Goal: Task Accomplishment & Management: Manage account settings

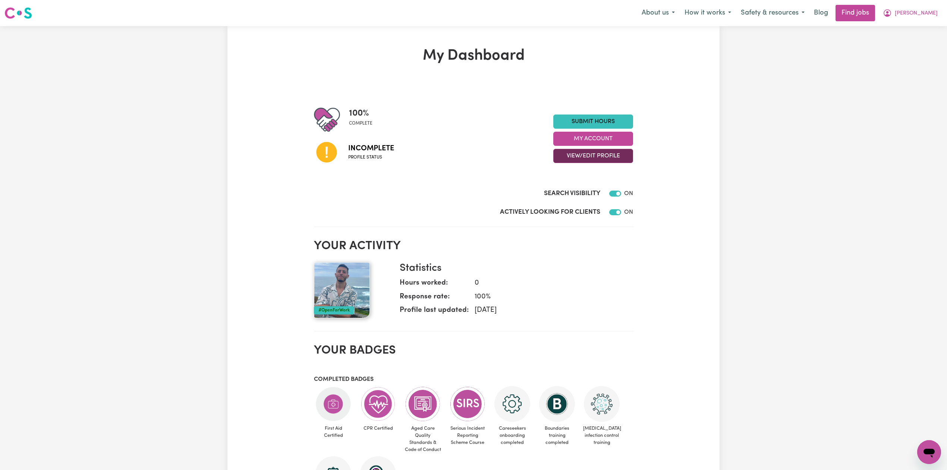
click at [571, 158] on button "View/Edit Profile" at bounding box center [593, 156] width 80 height 14
click at [568, 198] on link "Profile Completeness" at bounding box center [588, 204] width 70 height 15
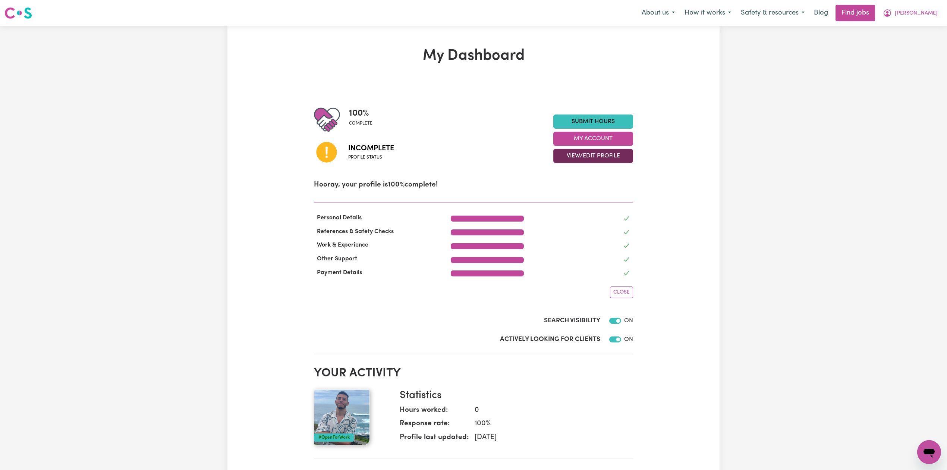
click at [577, 156] on button "View/Edit Profile" at bounding box center [593, 156] width 80 height 14
click at [570, 189] on link "Edit Profile" at bounding box center [588, 189] width 70 height 15
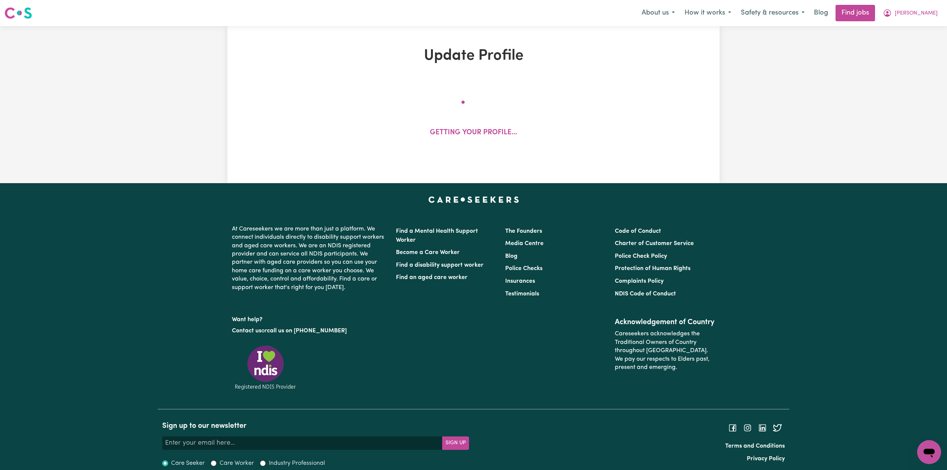
select select "[DEMOGRAPHIC_DATA]"
select select "[DEMOGRAPHIC_DATA] Work Visa"
select select "Studying a healthcare related degree or qualification"
select select "55"
select select "65"
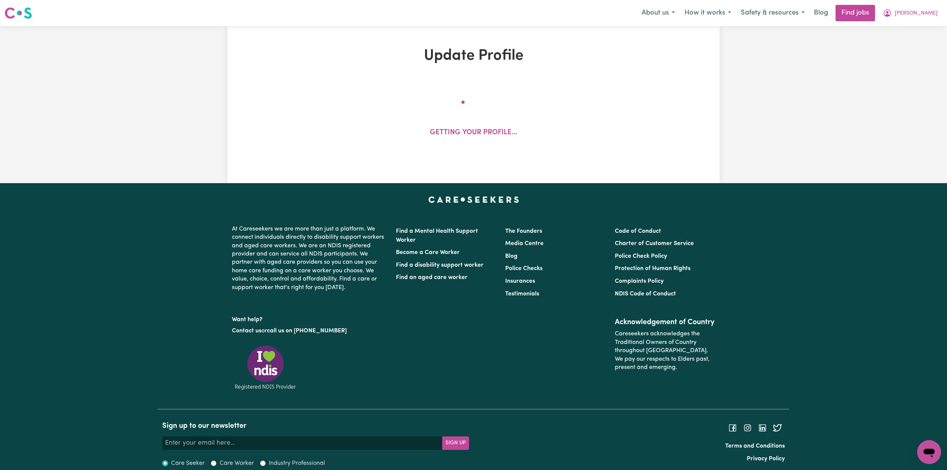
select select "75"
select select "80"
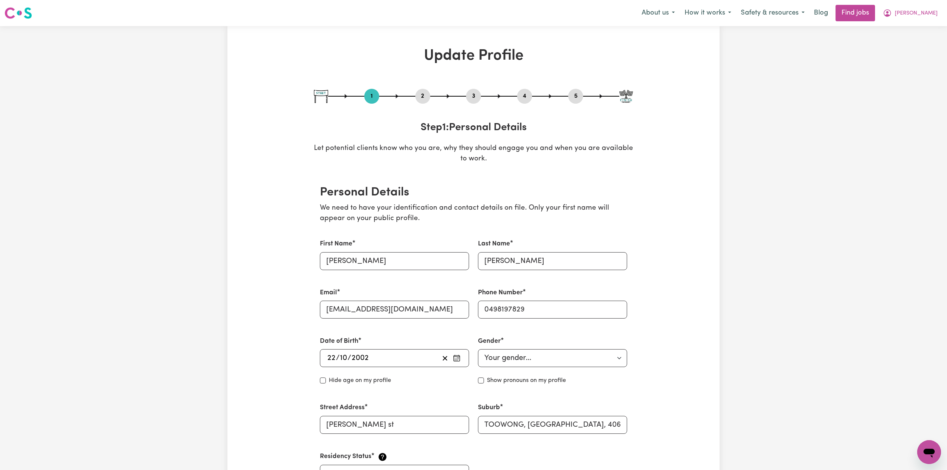
click at [926, 24] on nav "Menu About us How it works Safety & resources Blog Find jobs [PERSON_NAME]" at bounding box center [473, 13] width 947 height 26
click at [926, 15] on span "[PERSON_NAME]" at bounding box center [915, 13] width 43 height 8
click at [913, 56] on link "Logout" at bounding box center [912, 57] width 59 height 14
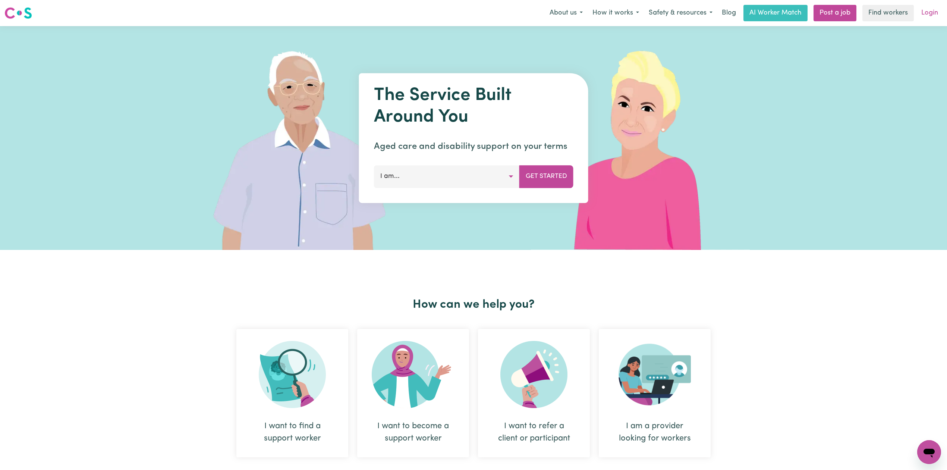
click at [928, 9] on link "Login" at bounding box center [929, 13] width 26 height 16
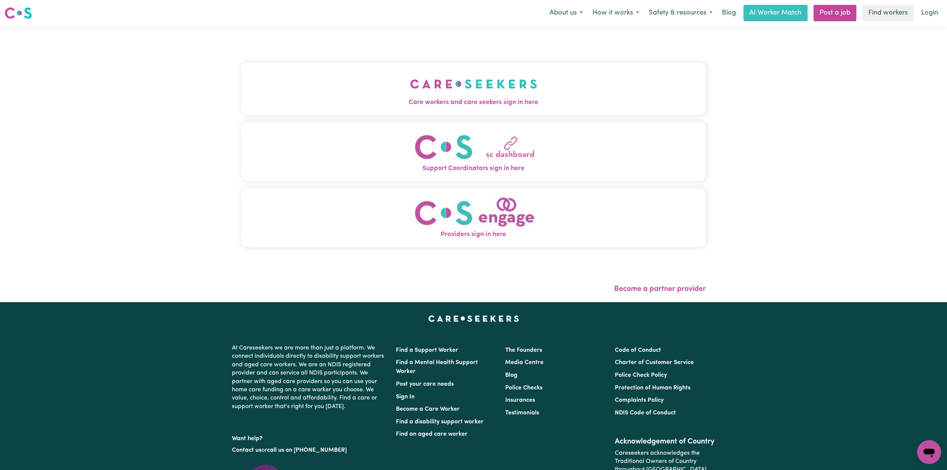
click at [447, 87] on div "Care workers and care seekers sign in here Support Coordinators sign in here Pr…" at bounding box center [473, 164] width 473 height 276
drag, startPoint x: 269, startPoint y: 82, endPoint x: 263, endPoint y: 89, distance: 9.5
click at [268, 82] on button "Care workers and care seekers sign in here" at bounding box center [473, 89] width 464 height 52
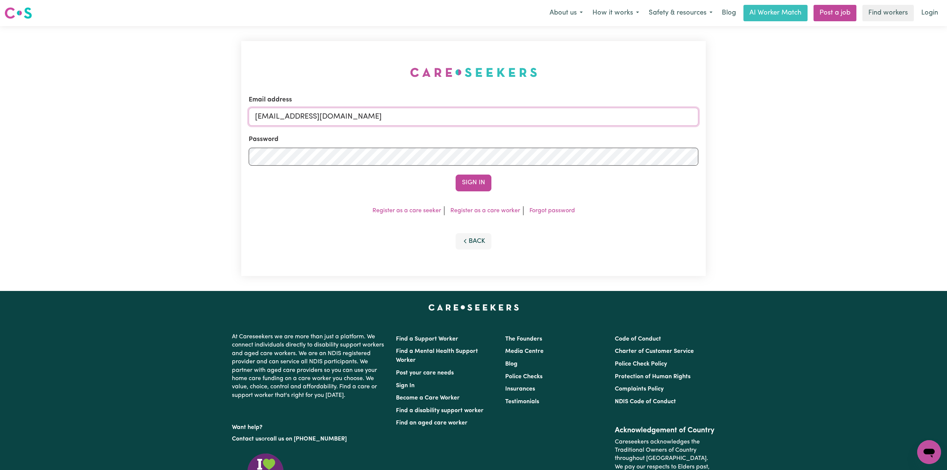
click at [402, 121] on input "[EMAIL_ADDRESS][DOMAIN_NAME]" at bounding box center [473, 117] width 449 height 18
drag, startPoint x: 293, startPoint y: 120, endPoint x: 437, endPoint y: 124, distance: 145.0
click at [437, 124] on input "Superuser~[EMAIL_ADDRESS][DOMAIN_NAME]" at bounding box center [473, 117] width 449 height 18
type input "Superuser~[EMAIL_ADDRESS][DOMAIN_NAME]"
click at [473, 187] on button "Sign In" at bounding box center [473, 182] width 36 height 16
